Goal: Find contact information: Find contact information

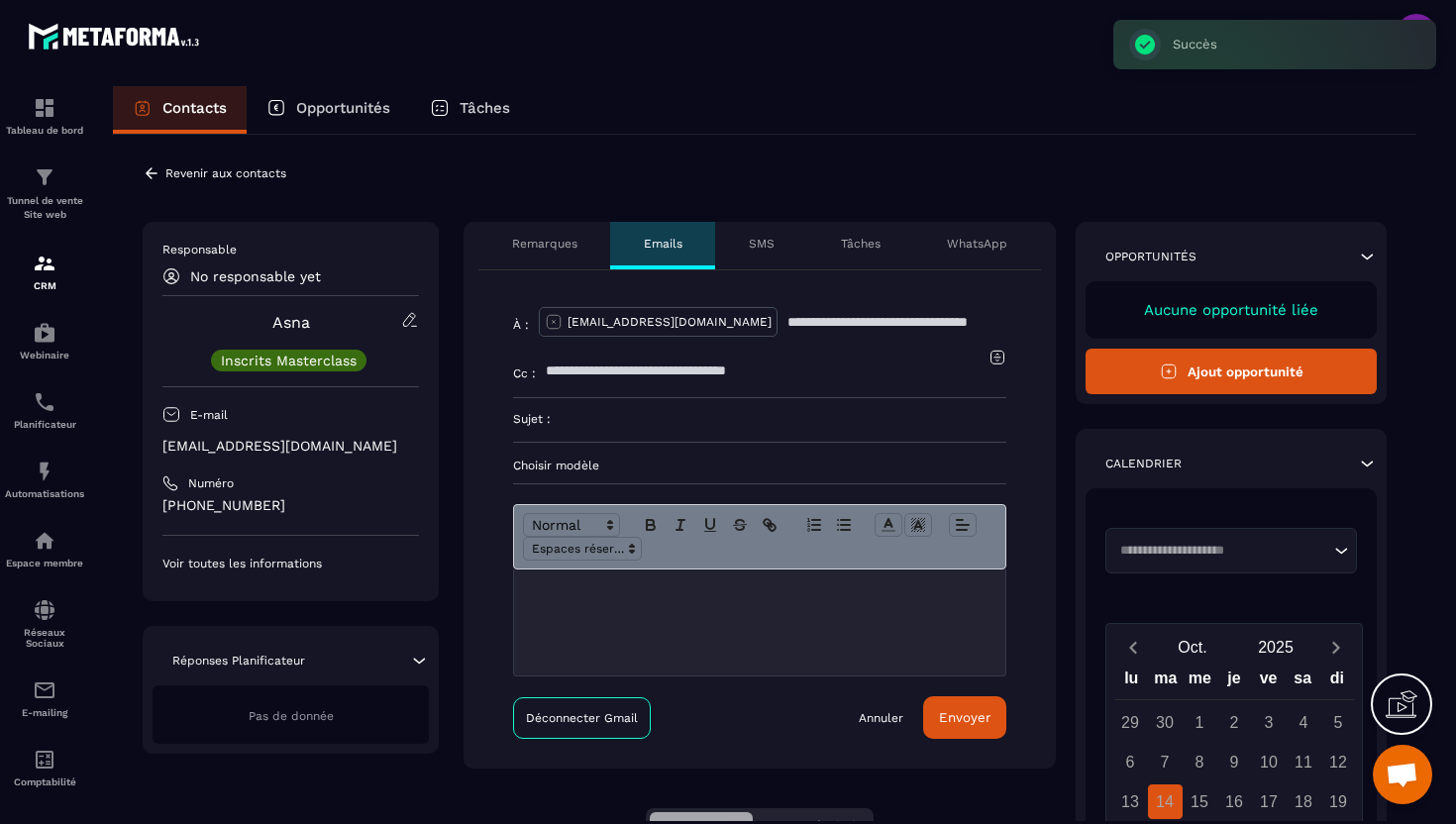
click at [554, 260] on div "Remarques" at bounding box center [544, 245] width 132 height 48
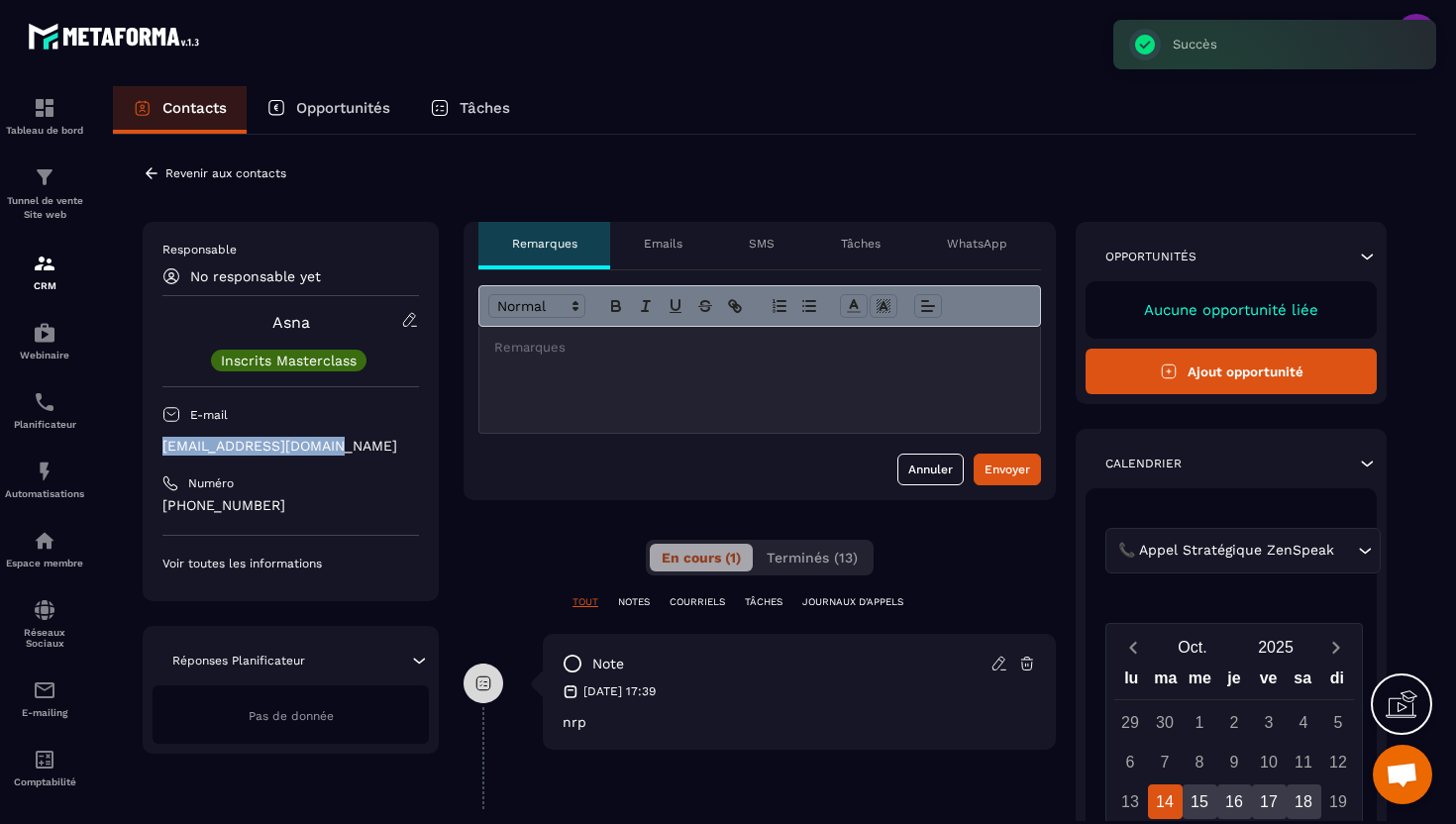
drag, startPoint x: 339, startPoint y: 440, endPoint x: 131, endPoint y: 439, distance: 208.0
click at [131, 439] on div "**********" at bounding box center [764, 664] width 1303 height 1060
copy p "[EMAIL_ADDRESS][DOMAIN_NAME]"
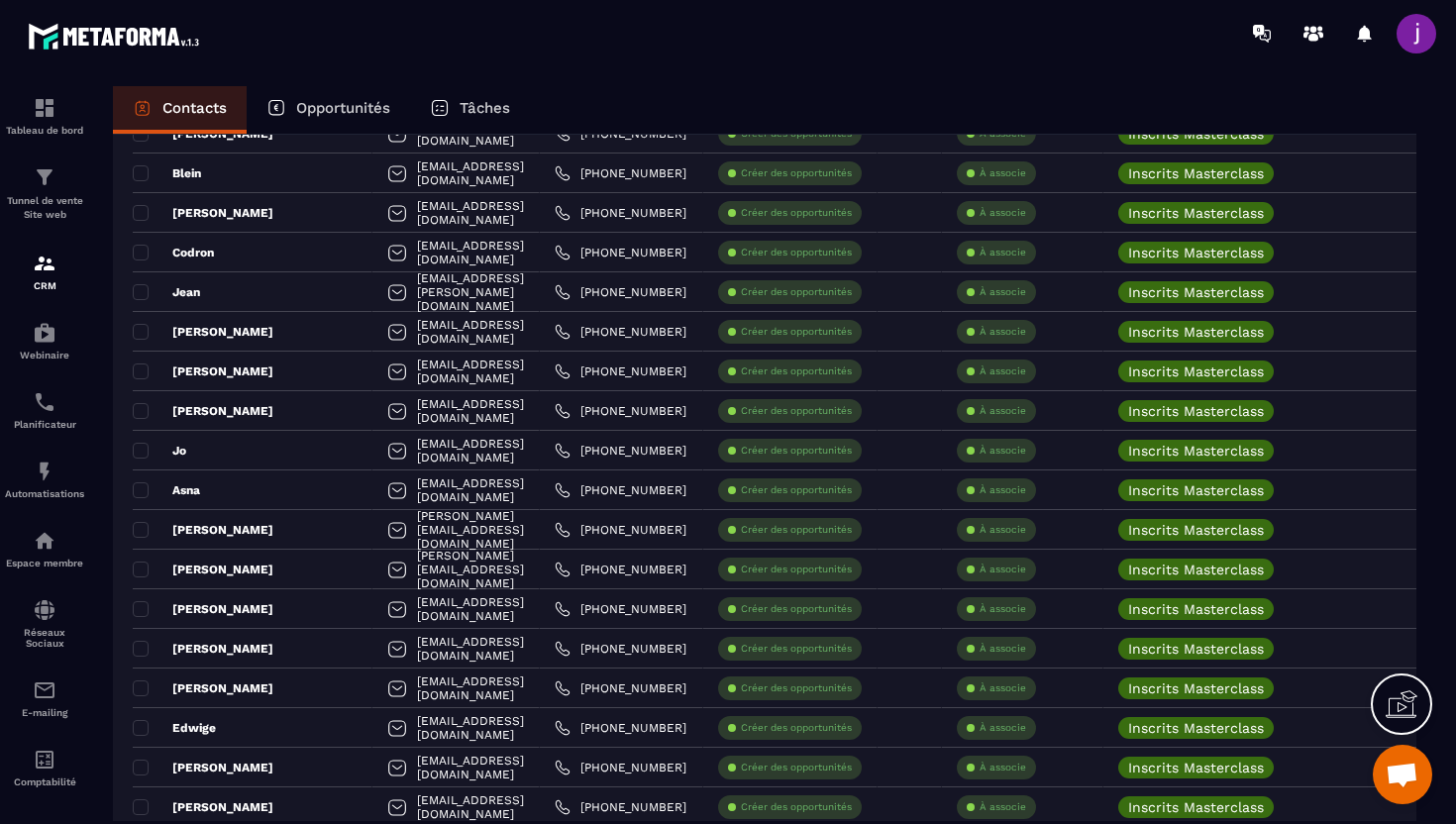
scroll to position [2680, 0]
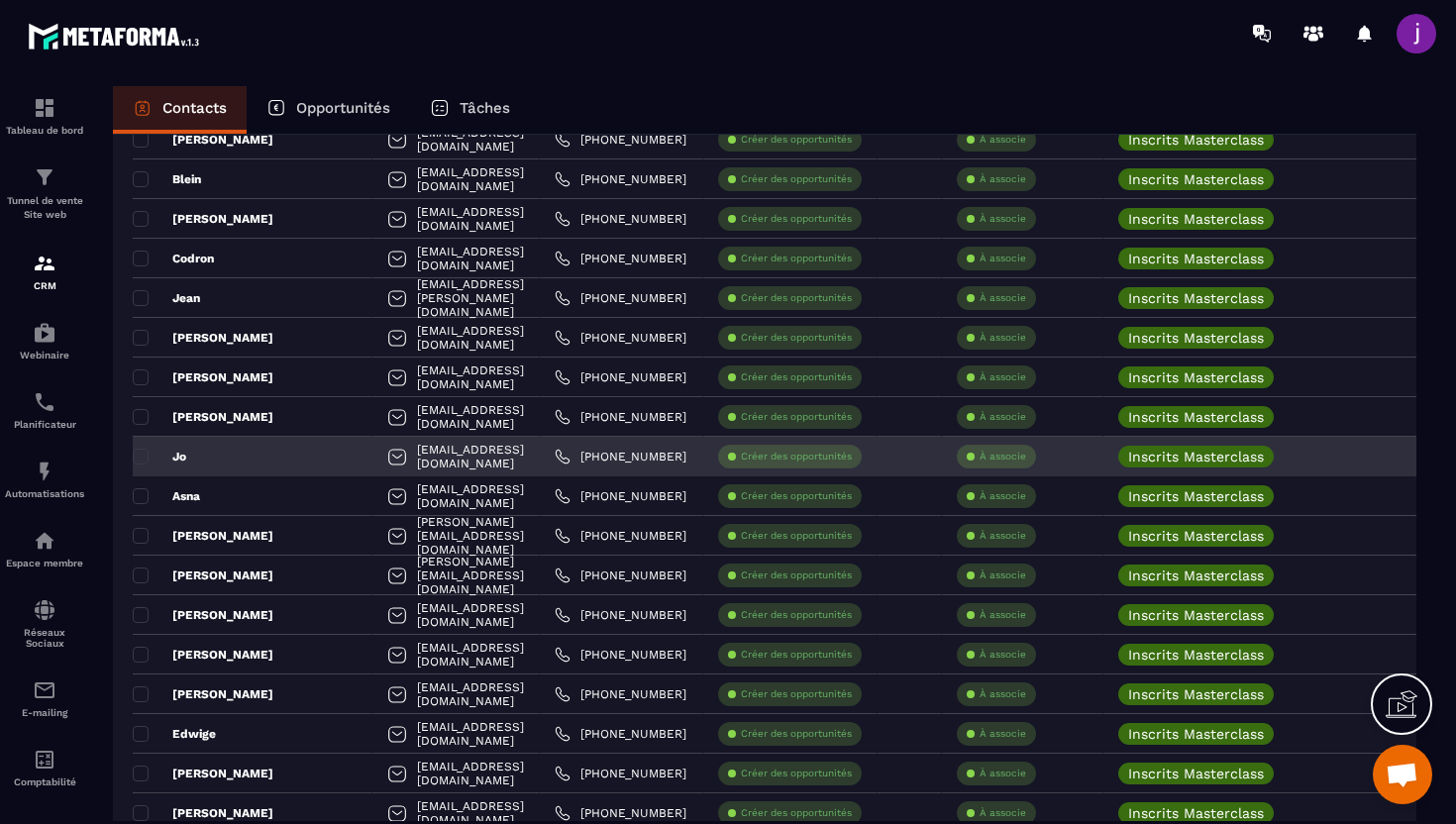
click at [249, 456] on div "Jo" at bounding box center [252, 457] width 240 height 40
